Goal: Find specific page/section: Find specific page/section

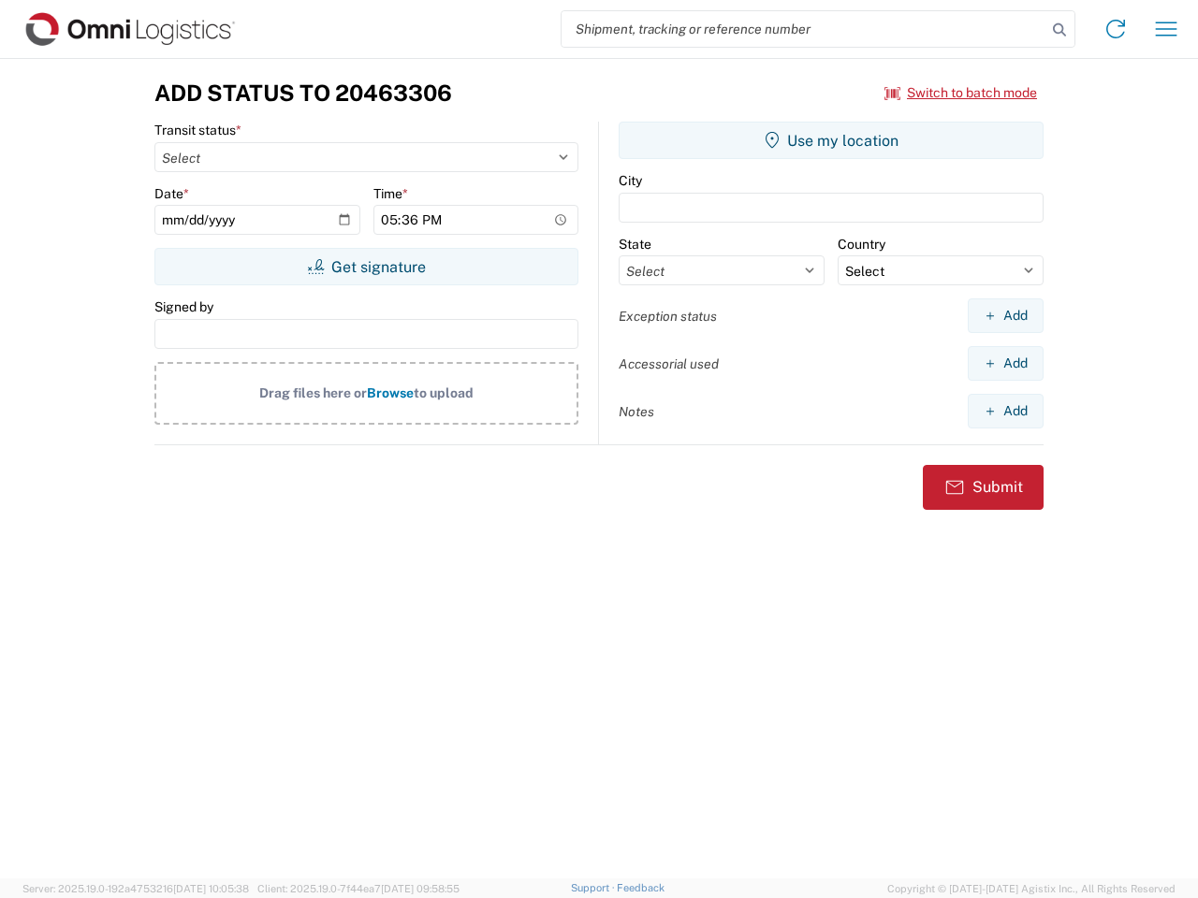
click at [804, 29] on input "search" at bounding box center [803, 29] width 485 height 36
click at [1059, 30] on icon at bounding box center [1059, 30] width 26 height 26
click at [1115, 29] on icon at bounding box center [1115, 29] width 30 height 30
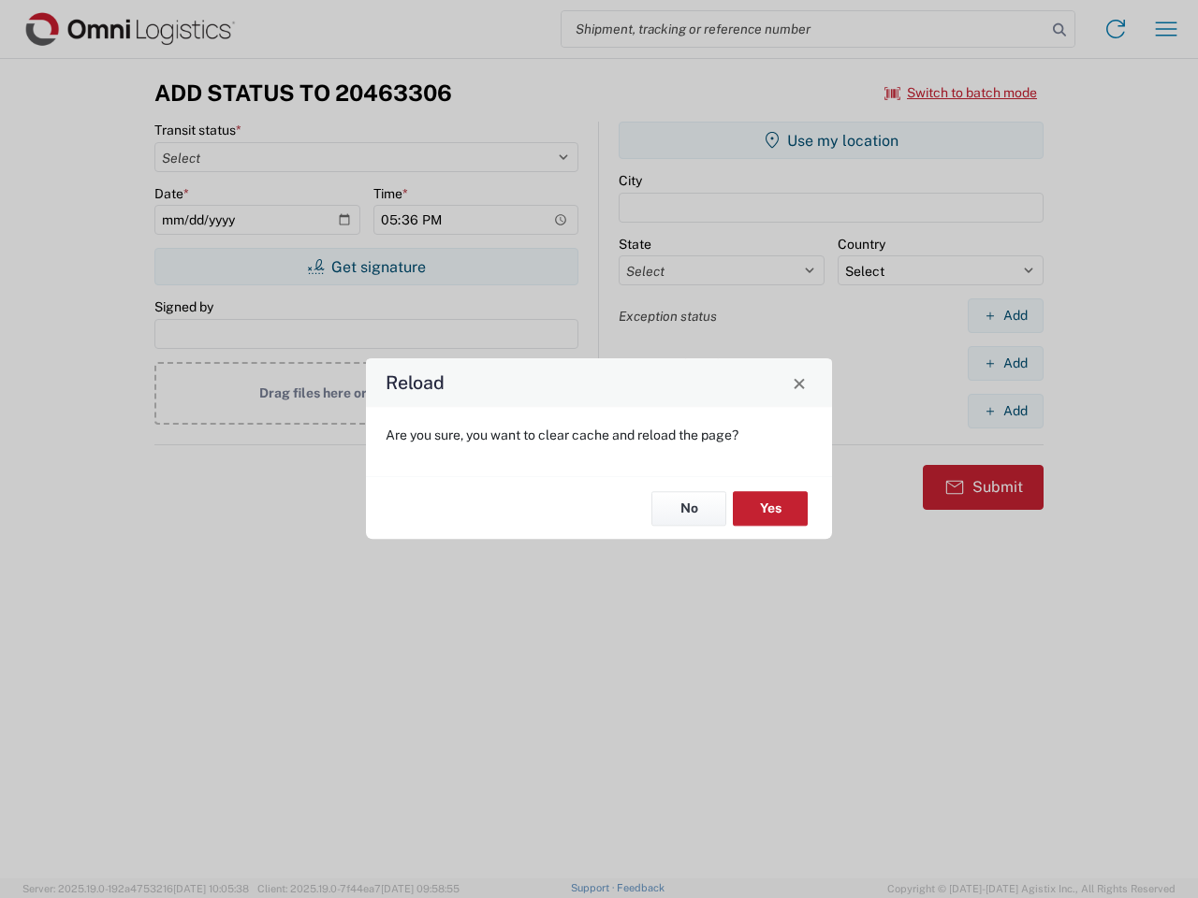
click at [1166, 29] on div "Reload Are you sure, you want to clear cache and reload the page? No Yes" at bounding box center [599, 449] width 1198 height 898
click at [961, 93] on div "Reload Are you sure, you want to clear cache and reload the page? No Yes" at bounding box center [599, 449] width 1198 height 898
click at [366, 267] on div "Reload Are you sure, you want to clear cache and reload the page? No Yes" at bounding box center [599, 449] width 1198 height 898
click at [831, 140] on div "Reload Are you sure, you want to clear cache and reload the page? No Yes" at bounding box center [599, 449] width 1198 height 898
click at [1005, 315] on div "Reload Are you sure, you want to clear cache and reload the page? No Yes" at bounding box center [599, 449] width 1198 height 898
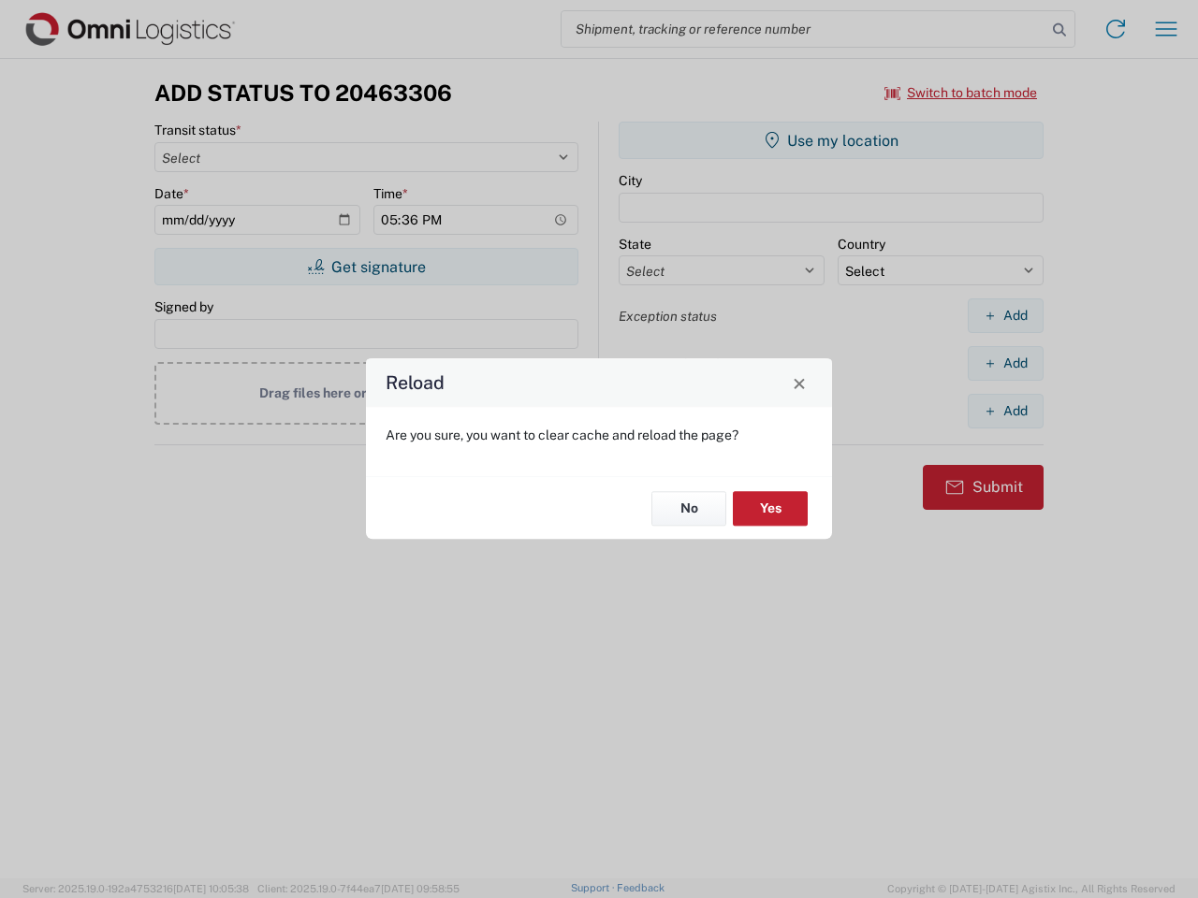
click at [1005, 363] on div "Reload Are you sure, you want to clear cache and reload the page? No Yes" at bounding box center [599, 449] width 1198 height 898
click at [1005, 411] on div "Reload Are you sure, you want to clear cache and reload the page? No Yes" at bounding box center [599, 449] width 1198 height 898
